Goal: Obtain resource: Download file/media

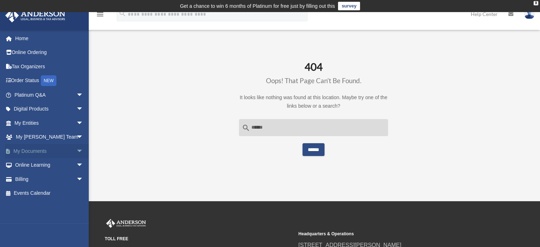
click at [76, 149] on span "arrow_drop_down" at bounding box center [83, 151] width 14 height 15
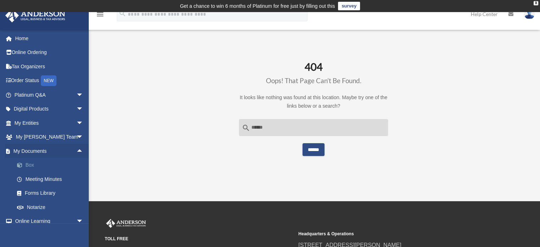
click at [31, 164] on link "Box" at bounding box center [52, 165] width 84 height 14
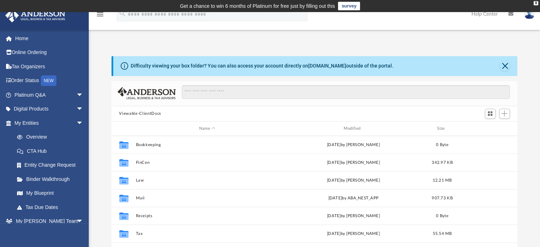
scroll to position [13, 0]
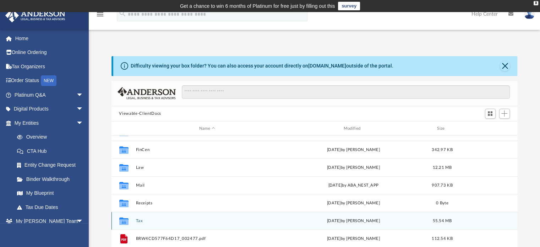
click at [125, 220] on icon "grid" at bounding box center [123, 222] width 9 height 6
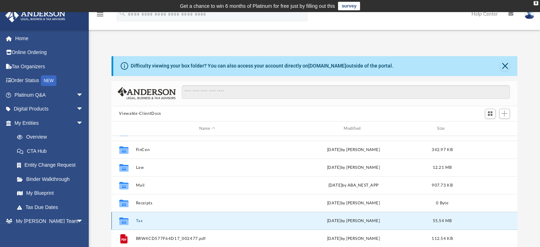
click at [125, 220] on icon "grid" at bounding box center [123, 222] width 9 height 6
click at [195, 218] on button "Tax" at bounding box center [207, 220] width 143 height 5
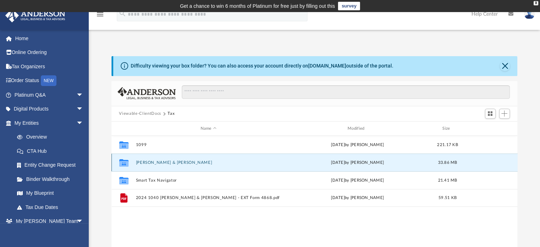
click at [151, 162] on button "[PERSON_NAME] & [PERSON_NAME]" at bounding box center [209, 162] width 146 height 5
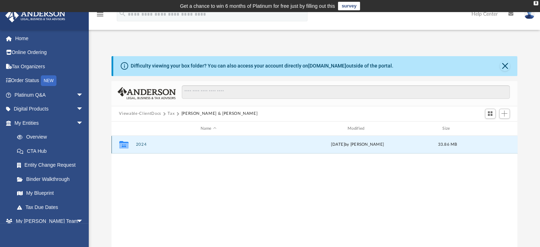
click at [141, 143] on button "2024" at bounding box center [209, 144] width 146 height 5
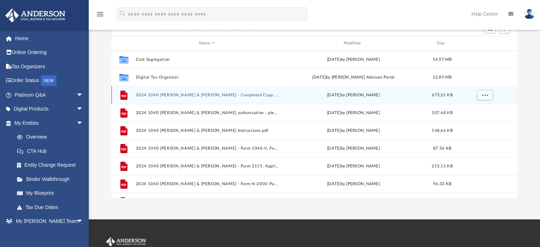
click at [230, 96] on button "2024 1040 [PERSON_NAME] & [PERSON_NAME] - Completed Copy.pdf" at bounding box center [207, 95] width 143 height 5
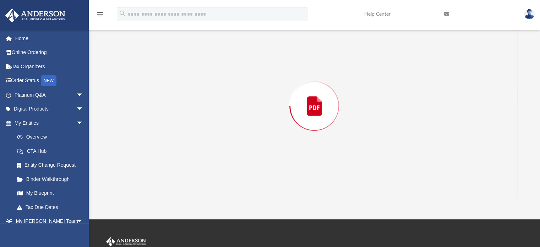
click at [230, 96] on div "Preview" at bounding box center [314, 105] width 406 height 183
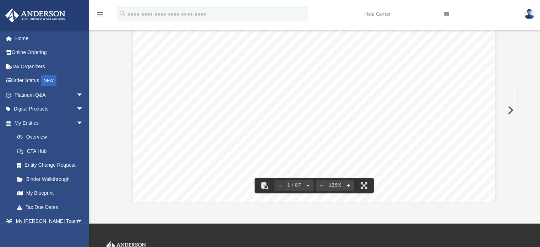
scroll to position [146, 0]
click at [329, 41] on div at bounding box center [314, 40] width 406 height 1
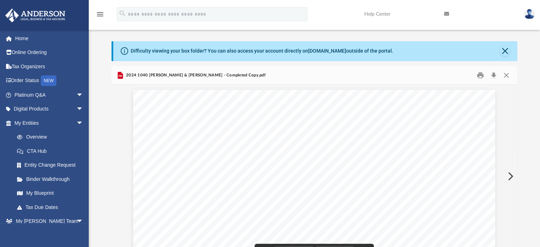
scroll to position [0, 0]
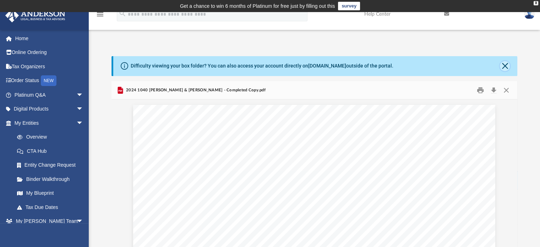
click at [506, 67] on button "Close" at bounding box center [505, 66] width 10 height 10
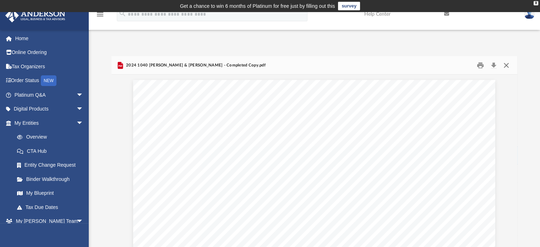
click at [506, 67] on button "Close" at bounding box center [506, 65] width 13 height 11
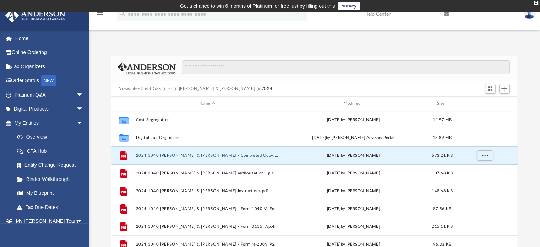
click at [479, 36] on div "App [EMAIL_ADDRESS][DOMAIN_NAME] Sign Out [EMAIL_ADDRESS][DOMAIN_NAME] Home Onl…" at bounding box center [270, 146] width 540 height 224
click at [528, 16] on img at bounding box center [529, 14] width 11 height 10
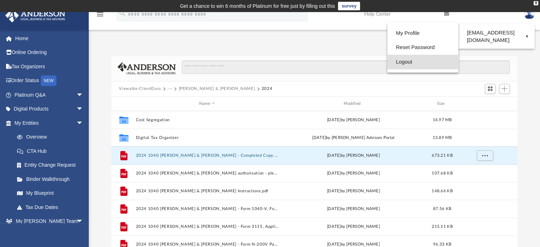
click at [408, 61] on link "Logout" at bounding box center [422, 62] width 71 height 15
